Goal: Check status: Check status

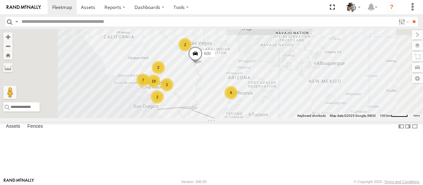
drag, startPoint x: 236, startPoint y: 127, endPoint x: 278, endPoint y: 125, distance: 42.7
click at [278, 118] on div "484 19 8 7 2 2 2 2 600" at bounding box center [211, 73] width 423 height 89
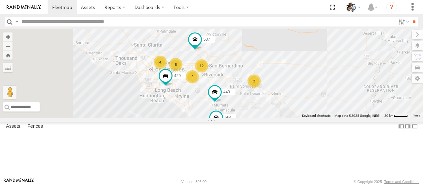
drag, startPoint x: 298, startPoint y: 94, endPoint x: 311, endPoint y: 87, distance: 14.0
click at [311, 87] on div "484 600 12 4 6 2 2 564 443 429 2 507" at bounding box center [211, 73] width 423 height 89
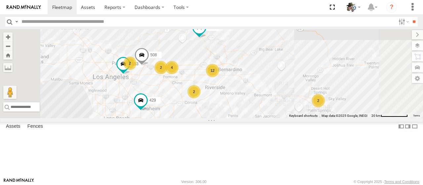
drag, startPoint x: 337, startPoint y: 107, endPoint x: 358, endPoint y: 112, distance: 21.4
click at [358, 112] on div "484 600 564 443 429 507 12 2 553 508 2 2 4 2" at bounding box center [211, 73] width 423 height 89
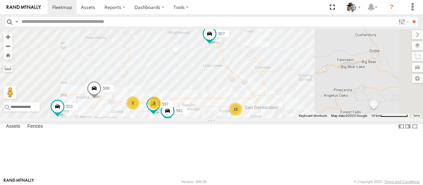
drag, startPoint x: 352, startPoint y: 36, endPoint x: 356, endPoint y: 90, distance: 54.3
click at [356, 90] on div "484 600 564 443 429 507 553 508 12 2 532 2 581 576 597" at bounding box center [211, 73] width 423 height 89
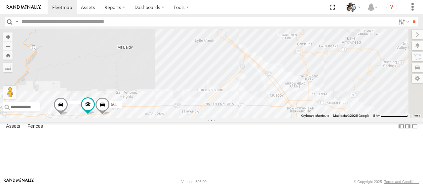
drag, startPoint x: 372, startPoint y: 115, endPoint x: 352, endPoint y: 73, distance: 45.8
click at [352, 73] on div "484 600 564 443 429 507 553 508 532 581 576 597 457 565" at bounding box center [211, 73] width 423 height 89
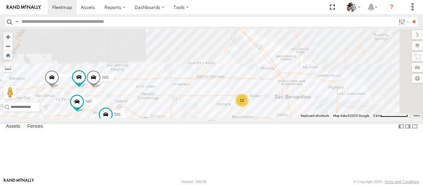
drag, startPoint x: 348, startPoint y: 136, endPoint x: 335, endPoint y: 97, distance: 41.2
click at [336, 96] on div "484 600 564 443 429 507 553 508 532 581 576 597 457 565 12" at bounding box center [211, 73] width 423 height 89
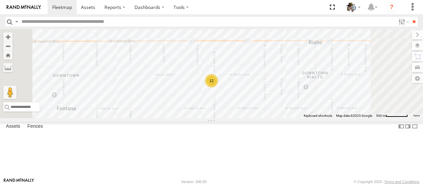
drag, startPoint x: 297, startPoint y: 74, endPoint x: 296, endPoint y: 133, distance: 58.2
click at [296, 118] on div "484 600 564 443 429 507 553 508 532 581 576 597 457 565 12" at bounding box center [211, 73] width 423 height 89
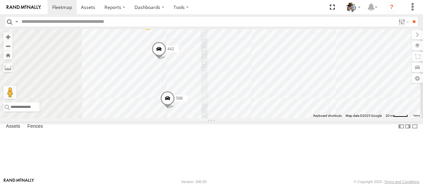
drag, startPoint x: 285, startPoint y: 102, endPoint x: 328, endPoint y: 133, distance: 53.2
click at [328, 118] on div "484 600 564 443 429 507 553 508 532 581 576 597 457 565 588 442 571 3 2" at bounding box center [211, 73] width 423 height 89
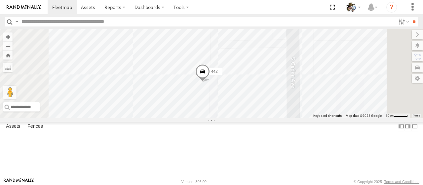
drag, startPoint x: 331, startPoint y: 93, endPoint x: 320, endPoint y: 134, distance: 42.1
click at [320, 118] on div "484 600 564 443 429 507 553 508 532 581 576 597 457 565 588 442 509 2" at bounding box center [211, 73] width 423 height 89
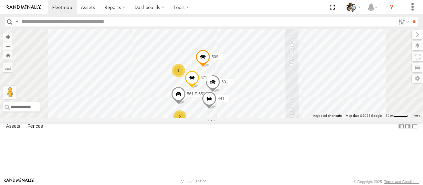
drag, startPoint x: 320, startPoint y: 96, endPoint x: 328, endPoint y: 147, distance: 52.2
click at [328, 118] on div "484 600 564 443 429 507 553 508 532 581 576 597 457 565 588 442 509 571 2 561 F…" at bounding box center [211, 73] width 423 height 89
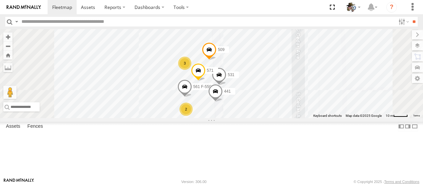
drag, startPoint x: 363, startPoint y: 127, endPoint x: 369, endPoint y: 119, distance: 9.6
click at [369, 118] on div "484 600 564 443 429 507 553 508 532 581 576 597 457 565 588 442 509 571 2 561 F…" at bounding box center [211, 73] width 423 height 89
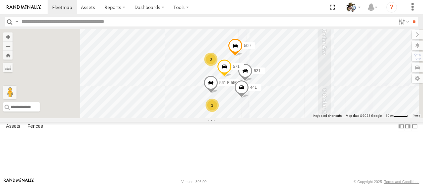
click at [249, 98] on span at bounding box center [241, 89] width 15 height 18
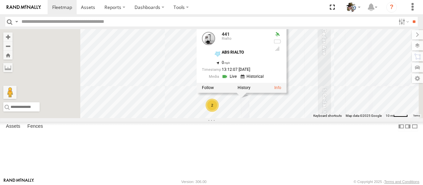
click at [247, 82] on div "484 600 564 443 429 507 553 508 532 581 576 597 457 565 588 442 509 571 561 F-5…" at bounding box center [211, 73] width 423 height 89
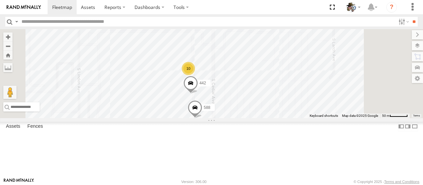
click at [326, 107] on div "484 600 564 443 429 507 553 508 532 581 576 597 457 565 588 442 10" at bounding box center [211, 73] width 423 height 89
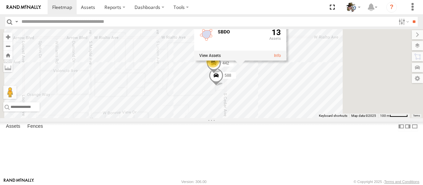
drag, startPoint x: 291, startPoint y: 160, endPoint x: 291, endPoint y: 116, distance: 43.3
click at [291, 116] on div "484 600 564 443 429 507 553 508 532 581 576 597 457 565 588 442 10 SBDO 13" at bounding box center [211, 73] width 423 height 89
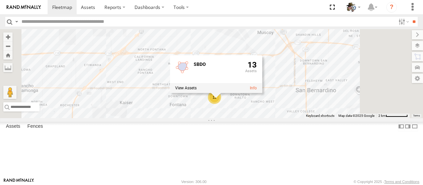
click at [201, 65] on div "484 600 564 443 429 507 553 508 532 581 576 597 457 565 12 SBDO 13" at bounding box center [211, 73] width 423 height 89
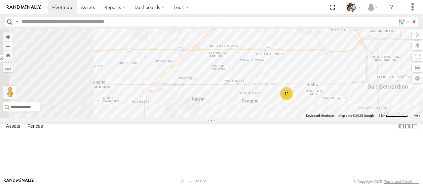
drag, startPoint x: 284, startPoint y: 138, endPoint x: 345, endPoint y: 137, distance: 60.5
click at [345, 118] on div "484 600 564 443 429 507 553 508 532 581 576 597 457 565 12" at bounding box center [211, 73] width 423 height 89
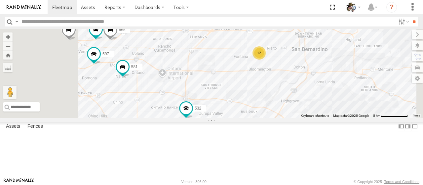
drag, startPoint x: 244, startPoint y: 55, endPoint x: 289, endPoint y: 48, distance: 45.1
click at [289, 48] on div "484 600 564 443 429 507 553 508 532 581 576 597 457 565 12" at bounding box center [211, 73] width 423 height 89
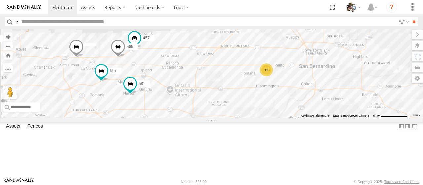
drag, startPoint x: 239, startPoint y: 155, endPoint x: 254, endPoint y: 153, distance: 15.0
click at [248, 118] on div "484 600 564 443 429 507 553 508 532 581 576 597 457 565 12" at bounding box center [211, 73] width 423 height 89
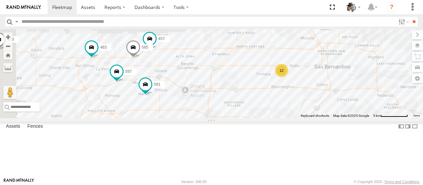
drag, startPoint x: 253, startPoint y: 65, endPoint x: 269, endPoint y: 67, distance: 16.3
click at [270, 66] on div "484 600 564 443 429 507 553 508 532 581 576 597 457 565 483 12" at bounding box center [211, 73] width 423 height 89
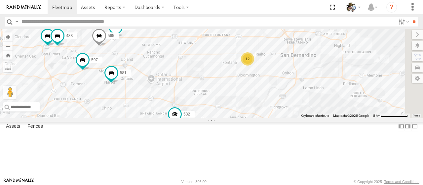
drag, startPoint x: 307, startPoint y: 132, endPoint x: 263, endPoint y: 121, distance: 44.8
click at [263, 118] on div "484 600 564 443 429 507 553 508 532 581 576 597 457 565 483 475 HINO 12" at bounding box center [211, 73] width 423 height 89
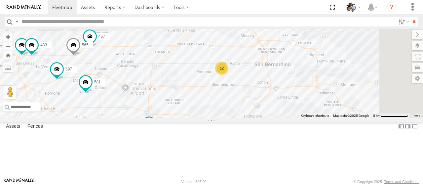
drag, startPoint x: 383, startPoint y: 143, endPoint x: 363, endPoint y: 150, distance: 21.2
click at [363, 118] on div "484 600 564 443 429 507 553 508 532 581 576 597 457 565 483 475 HINO 12" at bounding box center [211, 73] width 423 height 89
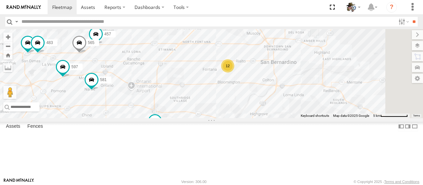
drag, startPoint x: 372, startPoint y: 152, endPoint x: 379, endPoint y: 150, distance: 7.4
click at [379, 118] on div "484 600 564 443 429 507 553 508 532 581 576 597 457 565 483 475 HINO 12" at bounding box center [211, 73] width 423 height 89
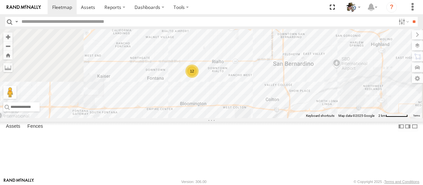
drag, startPoint x: 268, startPoint y: 78, endPoint x: 284, endPoint y: 114, distance: 39.2
click at [284, 114] on div "484 600 564 443 429 507 553 508 532 581 576 597 457 565 483 475 HINO 12" at bounding box center [211, 73] width 423 height 89
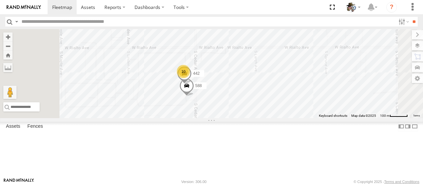
drag, startPoint x: 268, startPoint y: 94, endPoint x: 305, endPoint y: 142, distance: 60.8
click at [305, 118] on div "484 600 564 443 429 507 553 508 532 581 576 597 457 565 483 475 HINO 10 588 442" at bounding box center [211, 73] width 423 height 89
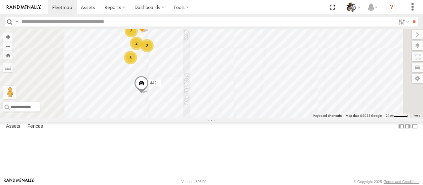
drag, startPoint x: 279, startPoint y: 97, endPoint x: 307, endPoint y: 146, distance: 56.2
click at [307, 118] on div "484 600 564 443 429 507 553 508 532 581 576 597 457 565 483 475 HINO 588 442 2 …" at bounding box center [211, 73] width 423 height 89
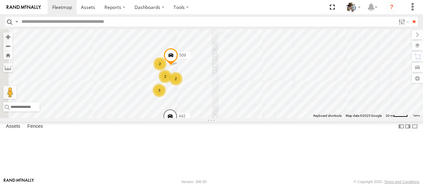
drag, startPoint x: 284, startPoint y: 105, endPoint x: 325, endPoint y: 103, distance: 41.0
click at [325, 103] on div "484 600 564 443 429 507 553 508 532 581 576 597 457 565 483 475 HINO 588 442 2 …" at bounding box center [211, 73] width 423 height 89
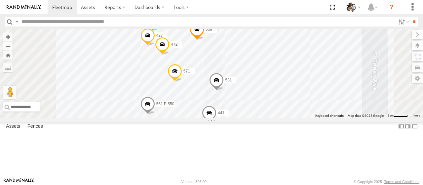
drag, startPoint x: 282, startPoint y: 79, endPoint x: 295, endPoint y: 79, distance: 13.2
click at [295, 79] on div "484 600 564 443 429 507 553 508 532 581 576 597 457 565 483 475 HINO 588 442 50…" at bounding box center [211, 73] width 423 height 89
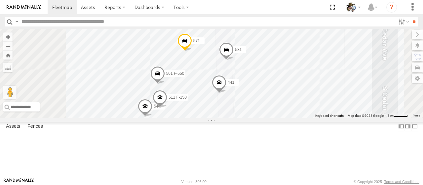
drag, startPoint x: 340, startPoint y: 137, endPoint x: 350, endPoint y: 107, distance: 32.0
click at [350, 107] on div "484 600 564 443 429 507 553 508 532 581 576 597 457 565 483 475 HINO 588 442 50…" at bounding box center [211, 73] width 423 height 89
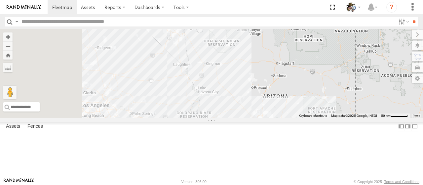
drag, startPoint x: 237, startPoint y: 107, endPoint x: 423, endPoint y: 118, distance: 185.7
click at [423, 118] on div "484 8" at bounding box center [211, 73] width 423 height 89
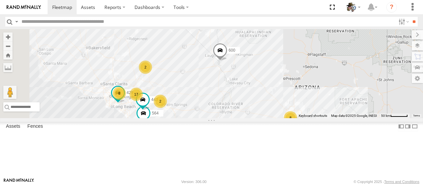
drag, startPoint x: 317, startPoint y: 121, endPoint x: 349, endPoint y: 110, distance: 34.3
click at [349, 110] on div "484 8 17 8 2 564 2 443 429 2 600" at bounding box center [211, 73] width 423 height 89
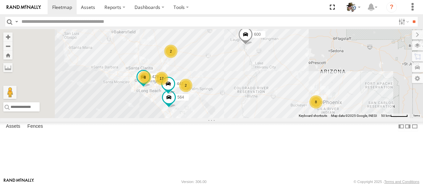
click at [293, 103] on div "484 8 17 8 2 564 2 443 429 2 600" at bounding box center [211, 73] width 423 height 89
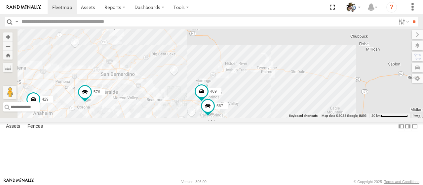
drag, startPoint x: 272, startPoint y: 78, endPoint x: 317, endPoint y: 122, distance: 62.6
click at [317, 118] on div "484 564 443 429 600 576 469 567" at bounding box center [211, 73] width 423 height 89
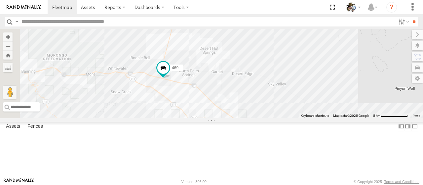
drag, startPoint x: 311, startPoint y: 127, endPoint x: 364, endPoint y: 91, distance: 64.5
click at [364, 91] on div "484 564 443 429 600 576 469 567 532 507" at bounding box center [211, 73] width 423 height 89
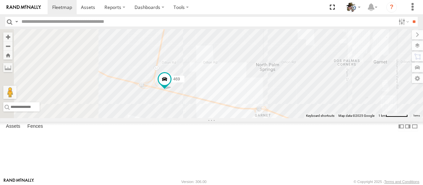
drag, startPoint x: 226, startPoint y: 100, endPoint x: 308, endPoint y: 111, distance: 82.0
click at [308, 111] on div "484 564 443 429 600 576 469 567 532 507" at bounding box center [211, 73] width 423 height 89
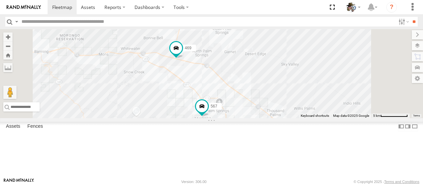
drag, startPoint x: 282, startPoint y: 126, endPoint x: 275, endPoint y: 95, distance: 32.3
click at [275, 95] on div "484 564 443 429 600 576 469 567 532 507" at bounding box center [211, 73] width 423 height 89
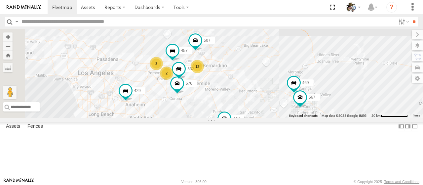
drag, startPoint x: 268, startPoint y: 71, endPoint x: 352, endPoint y: 95, distance: 87.2
click at [352, 95] on div "484 564 443 429 600 576 469 567 532 457 507 12 3 2" at bounding box center [211, 73] width 423 height 89
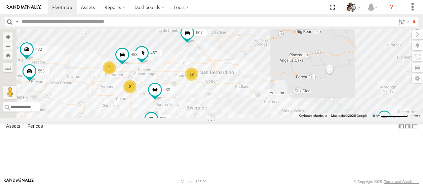
drag, startPoint x: 304, startPoint y: 74, endPoint x: 334, endPoint y: 78, distance: 30.7
click at [334, 78] on div "484 564 443 429 600 576 469 567 532 457 507 553 482 12 2 2 483" at bounding box center [211, 73] width 423 height 89
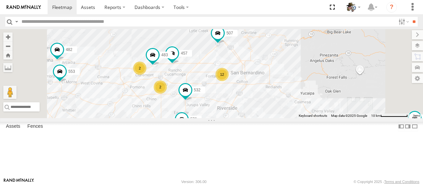
drag, startPoint x: 302, startPoint y: 131, endPoint x: 336, endPoint y: 131, distance: 34.7
click at [336, 118] on div "484 564 443 429 600 576 469 567 532 457 507 553 482 483 12 2 2" at bounding box center [211, 73] width 423 height 89
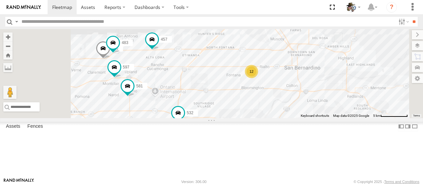
drag, startPoint x: 308, startPoint y: 106, endPoint x: 327, endPoint y: 121, distance: 23.7
click at [327, 118] on div "484 564 443 429 600 576 469 567 532 457 507 553 482 483 581 565 597 12" at bounding box center [211, 73] width 423 height 89
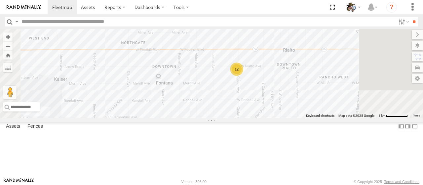
drag, startPoint x: 335, startPoint y: 90, endPoint x: 323, endPoint y: 113, distance: 25.6
click at [323, 113] on div "484 564 443 429 600 576 469 567 532 457 507 553 482 483 581 565 597 475 HINO 12" at bounding box center [211, 73] width 423 height 89
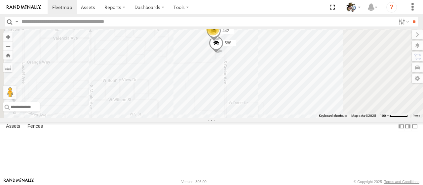
drag, startPoint x: 321, startPoint y: 81, endPoint x: 322, endPoint y: 108, distance: 26.8
click at [322, 111] on div "484 564 443 429 600 576 469 567 532 457 507 553 482 483 581 565 597 475 HINO 10…" at bounding box center [211, 73] width 423 height 89
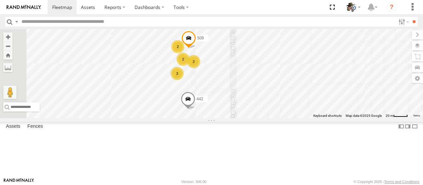
drag, startPoint x: 313, startPoint y: 85, endPoint x: 340, endPoint y: 125, distance: 48.0
click at [339, 118] on div "484 564 443 429 600 576 469 567 532 457 507 553 482 483 581 565 597 475 HINO 58…" at bounding box center [211, 73] width 423 height 89
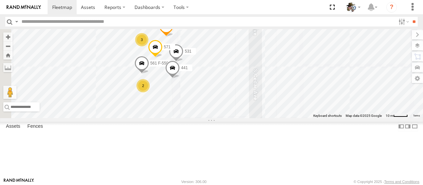
drag, startPoint x: 311, startPoint y: 110, endPoint x: 333, endPoint y: 118, distance: 23.6
click at [353, 118] on div "484 564 443 429 600 576 469 567 532 457 507 553 482 483 581 565 597 475 HINO 58…" at bounding box center [211, 73] width 423 height 89
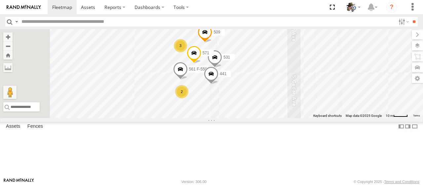
click at [218, 84] on span at bounding box center [211, 75] width 15 height 18
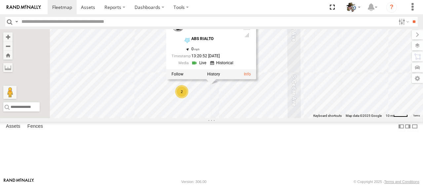
click at [208, 66] on link at bounding box center [199, 63] width 17 height 6
click at [363, 92] on div "484 564 443 429 600 576 469 567 532 457 507 553 482 483 581 565 597 475 HINO 58…" at bounding box center [211, 73] width 423 height 89
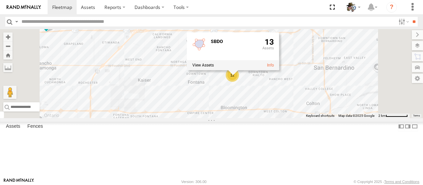
click at [231, 63] on div "484 564 443 429 600 576 469 567 532 457 507 553 482 483 581 565 597 475 HINO 12…" at bounding box center [211, 73] width 423 height 89
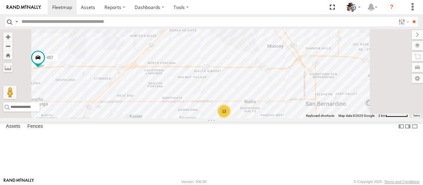
drag, startPoint x: 272, startPoint y: 72, endPoint x: 263, endPoint y: 109, distance: 37.4
click at [263, 109] on div "484 564 443 429 600 576 469 567 532 457 507 553 482 483 581 565 597 475 HINO 12" at bounding box center [211, 73] width 423 height 89
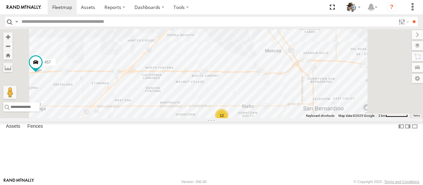
drag, startPoint x: 289, startPoint y: 74, endPoint x: 282, endPoint y: 125, distance: 51.0
click at [282, 118] on div "484 564 443 429 600 576 469 567 532 457 507 553 482 483 581 565 597 475 HINO 12" at bounding box center [211, 73] width 423 height 89
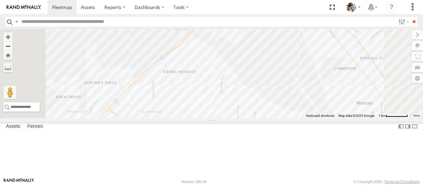
drag, startPoint x: 278, startPoint y: 96, endPoint x: 310, endPoint y: 81, distance: 35.2
click at [310, 81] on div "484 564 443 429 600 576 469 567 532 457 507 553 482 483 581 565 597 475 HINO" at bounding box center [211, 73] width 423 height 89
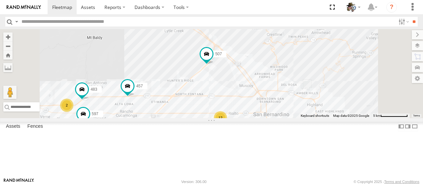
drag, startPoint x: 326, startPoint y: 91, endPoint x: 303, endPoint y: 107, distance: 27.7
click at [303, 107] on div "484 564 443 429 600 576 469 567 532 457 507 553 482 483 581 597 12 2" at bounding box center [211, 73] width 423 height 89
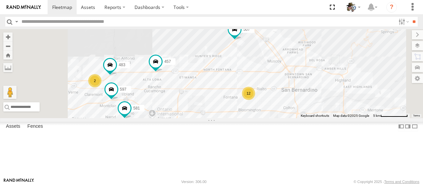
drag, startPoint x: 235, startPoint y: 100, endPoint x: 263, endPoint y: 75, distance: 37.9
click at [263, 75] on div "484 564 443 429 600 576 469 567 532 457 507 553 482 483 581 597 12 2" at bounding box center [211, 73] width 423 height 89
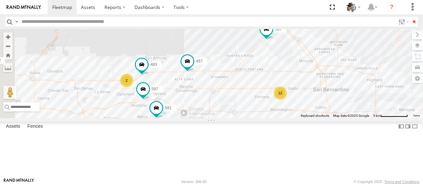
drag, startPoint x: 260, startPoint y: 71, endPoint x: 292, endPoint y: 70, distance: 32.4
click at [292, 70] on div "484 564 443 429 600 576 469 567 532 457 507 553 482 483 581 597 12 2" at bounding box center [211, 73] width 423 height 89
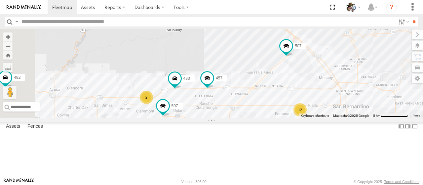
drag, startPoint x: 275, startPoint y: 55, endPoint x: 294, endPoint y: 72, distance: 26.5
click at [294, 72] on div "484 564 443 429 600 576 469 567 532 457 507 553 482 483 581 597 12 2" at bounding box center [211, 73] width 423 height 89
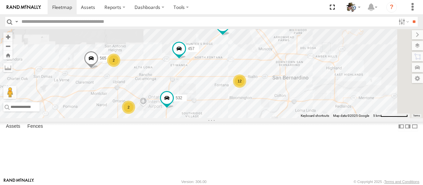
drag, startPoint x: 292, startPoint y: 87, endPoint x: 230, endPoint y: 58, distance: 68.6
click at [230, 58] on div "532 457 565 507 12 2 2" at bounding box center [211, 73] width 423 height 89
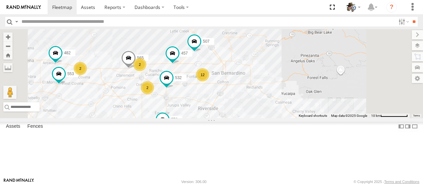
drag, startPoint x: 369, startPoint y: 105, endPoint x: 318, endPoint y: 104, distance: 50.9
click at [318, 104] on div "532 457 565 507 12 2 553 2 2 482 576 429" at bounding box center [211, 73] width 423 height 89
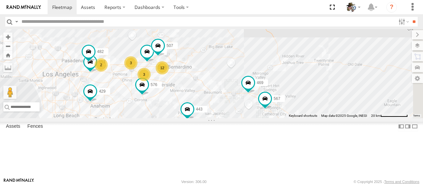
drag, startPoint x: 362, startPoint y: 99, endPoint x: 301, endPoint y: 97, distance: 61.2
click at [301, 97] on div "457 507 553 482 576 429 469 12 2 3 3 443 567" at bounding box center [211, 73] width 423 height 89
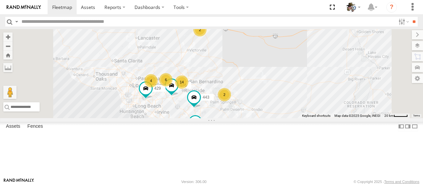
drag, startPoint x: 327, startPoint y: 78, endPoint x: 315, endPoint y: 91, distance: 17.1
click at [317, 93] on div "576 429 443 14 4 6 2 564 2" at bounding box center [211, 73] width 423 height 89
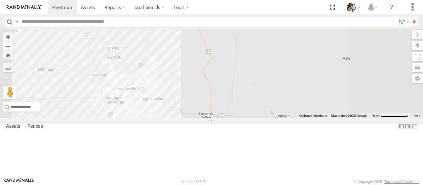
drag, startPoint x: 269, startPoint y: 60, endPoint x: 276, endPoint y: 102, distance: 43.1
click at [276, 102] on div "576 429 443 564 457 507 2" at bounding box center [211, 73] width 423 height 89
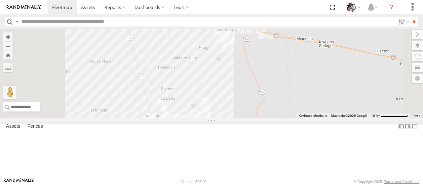
drag, startPoint x: 237, startPoint y: 115, endPoint x: 268, endPoint y: 68, distance: 57.2
click at [268, 68] on div at bounding box center [211, 73] width 423 height 89
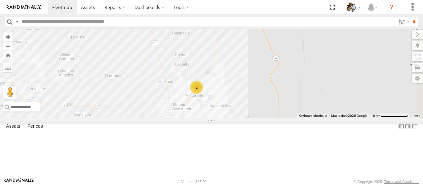
drag, startPoint x: 330, startPoint y: 130, endPoint x: 327, endPoint y: 106, distance: 23.7
click at [327, 106] on div "2" at bounding box center [211, 73] width 423 height 89
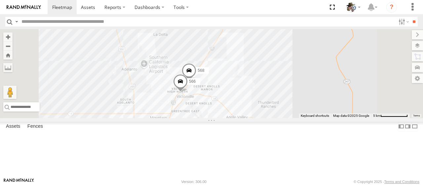
drag, startPoint x: 303, startPoint y: 113, endPoint x: 342, endPoint y: 102, distance: 40.1
click at [342, 102] on div "568 566" at bounding box center [211, 73] width 423 height 89
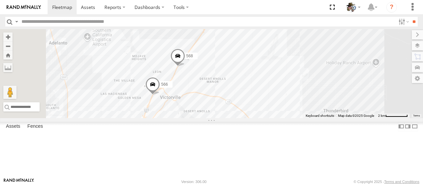
drag, startPoint x: 299, startPoint y: 95, endPoint x: 346, endPoint y: 83, distance: 48.7
click at [353, 77] on div "568 566" at bounding box center [211, 73] width 423 height 89
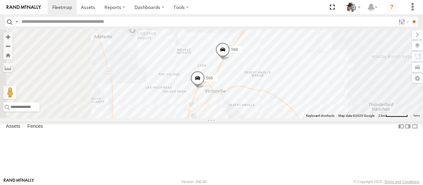
drag, startPoint x: 306, startPoint y: 88, endPoint x: 356, endPoint y: 94, distance: 50.0
click at [356, 94] on div "568 566" at bounding box center [211, 73] width 423 height 89
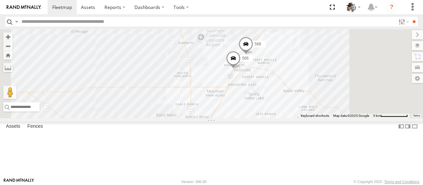
drag, startPoint x: 380, startPoint y: 83, endPoint x: 373, endPoint y: 75, distance: 11.0
click at [373, 75] on div "568 566" at bounding box center [211, 73] width 423 height 89
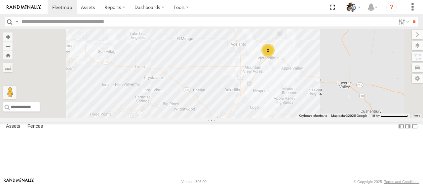
click at [275, 57] on div "2" at bounding box center [267, 50] width 13 height 13
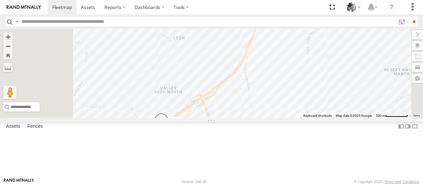
click at [269, 17] on span at bounding box center [261, 8] width 15 height 18
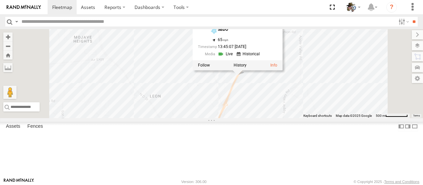
drag, startPoint x: 357, startPoint y: 65, endPoint x: 334, endPoint y: 121, distance: 60.6
click at [334, 118] on div "568 566 568 Rialto SBDO 34.56256 , -117.28505 65 13:45:07 08/27/2025" at bounding box center [211, 73] width 423 height 89
click at [235, 57] on link at bounding box center [226, 54] width 17 height 6
